Goal: Navigation & Orientation: Find specific page/section

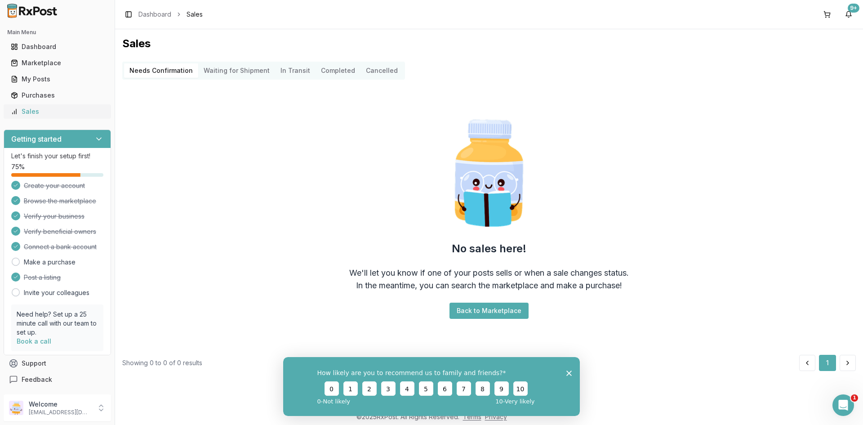
click at [49, 111] on div "Sales" at bounding box center [57, 111] width 93 height 9
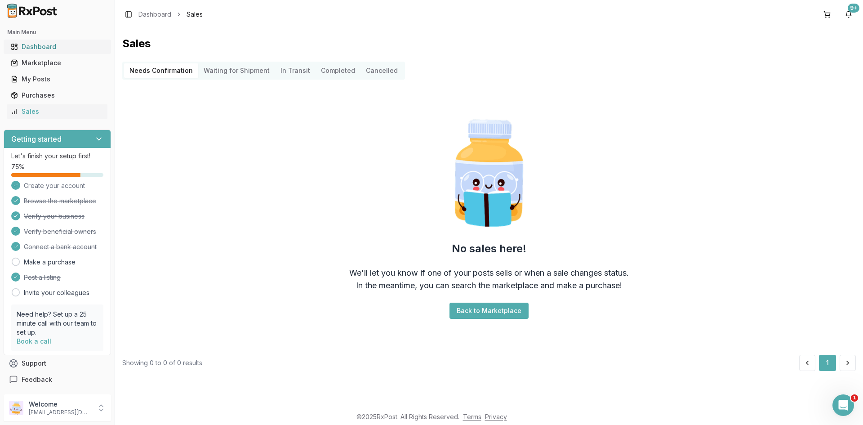
click at [70, 47] on div "Dashboard" at bounding box center [57, 46] width 93 height 9
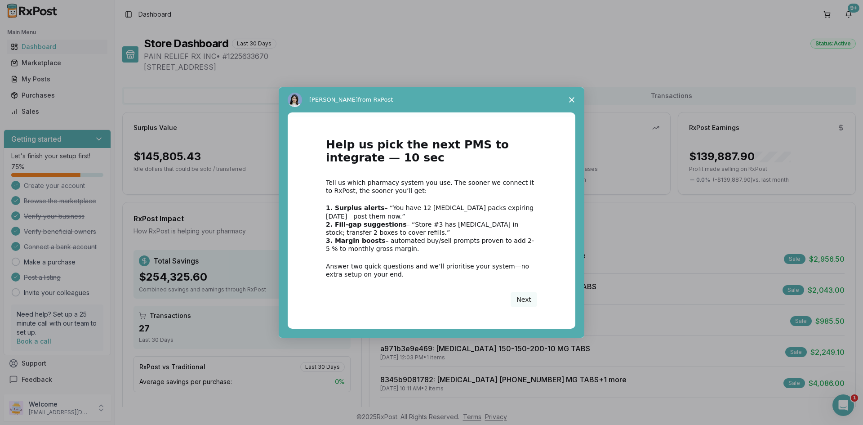
click at [572, 97] on span "Close survey" at bounding box center [571, 99] width 25 height 25
